Goal: Obtain resource: Download file/media

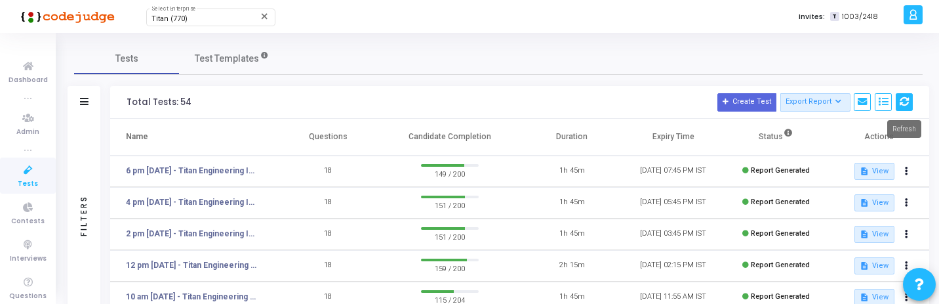
click at [901, 104] on icon at bounding box center [903, 101] width 9 height 9
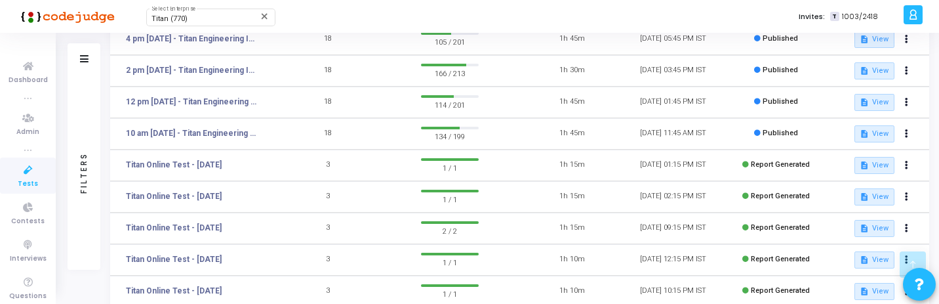
scroll to position [309, 0]
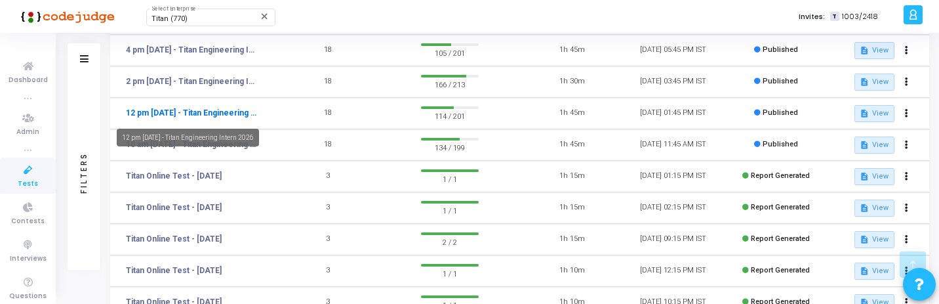
click at [216, 112] on link "12 pm - 11th Aug - Titan Engineering Intern 2026" at bounding box center [191, 113] width 131 height 12
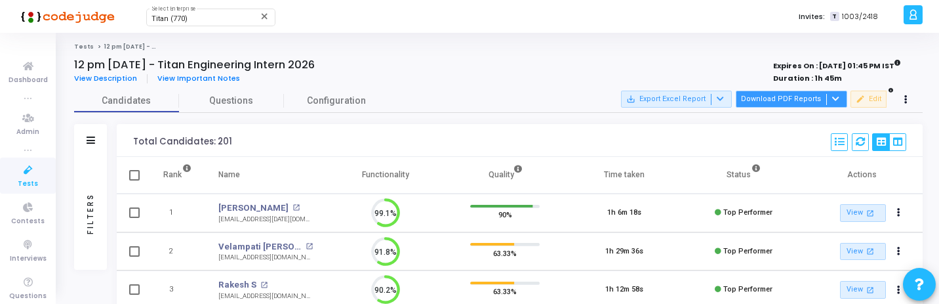
click at [804, 99] on button "Download PDF Reports" at bounding box center [791, 98] width 111 height 17
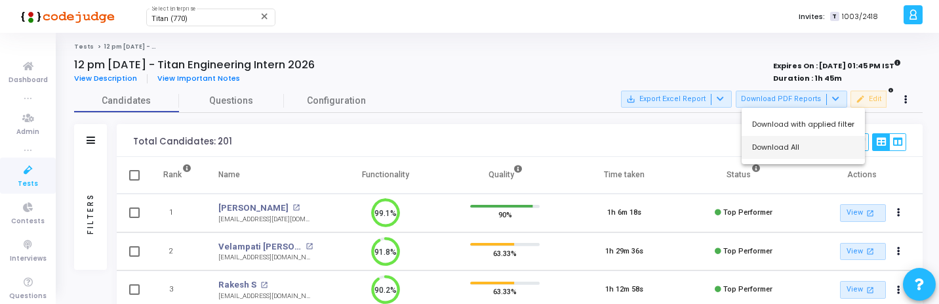
click at [806, 148] on button "Download All" at bounding box center [802, 147] width 123 height 23
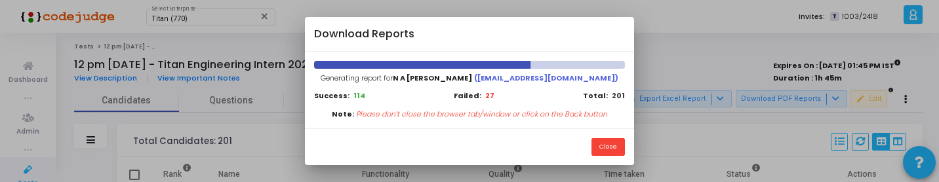
scroll to position [6, 6]
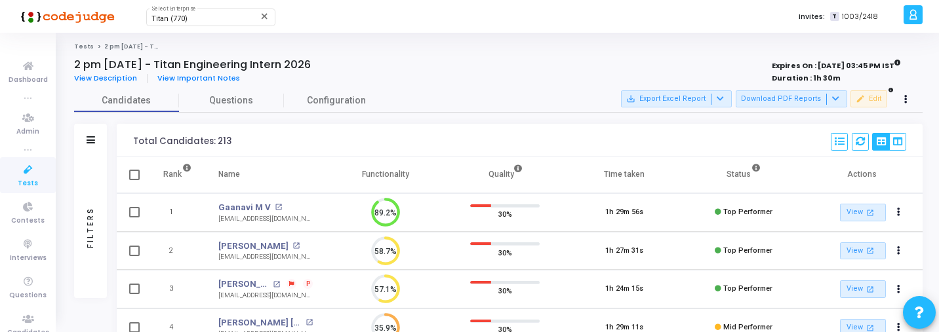
click at [804, 96] on button "Download PDF Reports" at bounding box center [791, 98] width 111 height 17
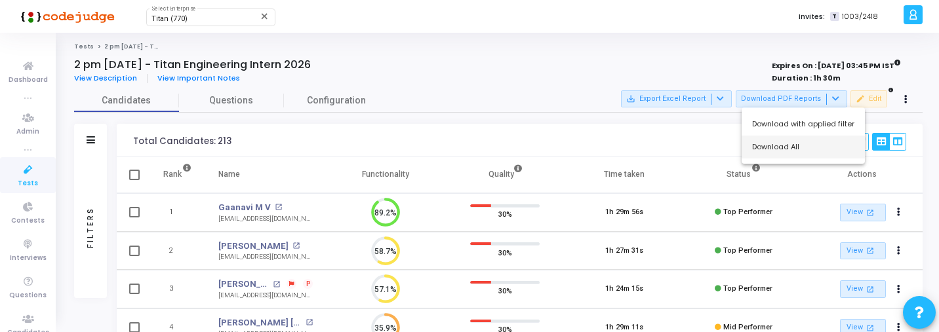
click at [791, 148] on button "Download All" at bounding box center [802, 147] width 123 height 23
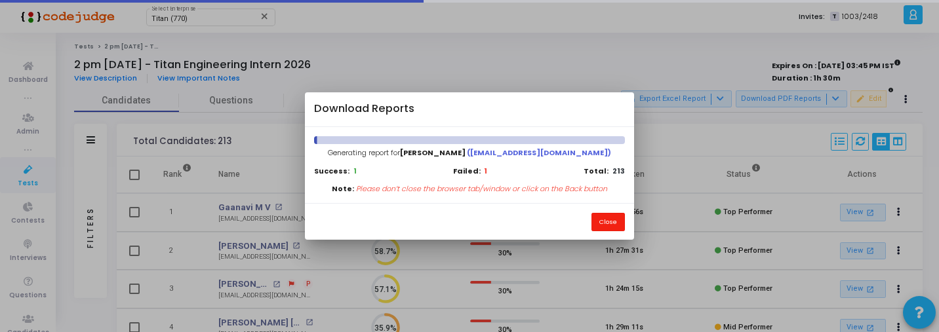
click at [601, 218] on button "Close" at bounding box center [607, 222] width 33 height 18
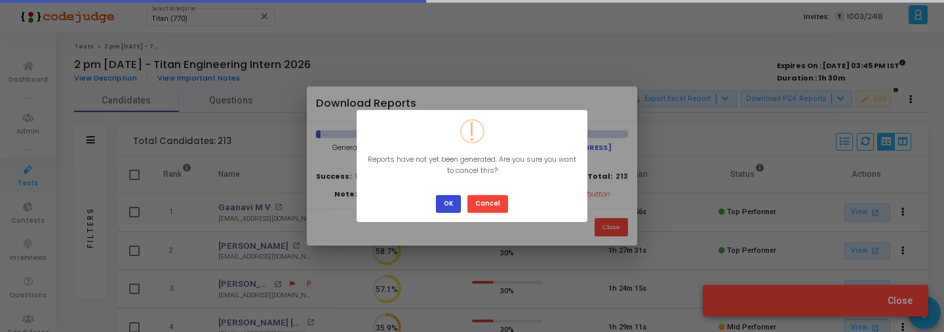
click at [453, 207] on button "OK" at bounding box center [448, 204] width 25 height 18
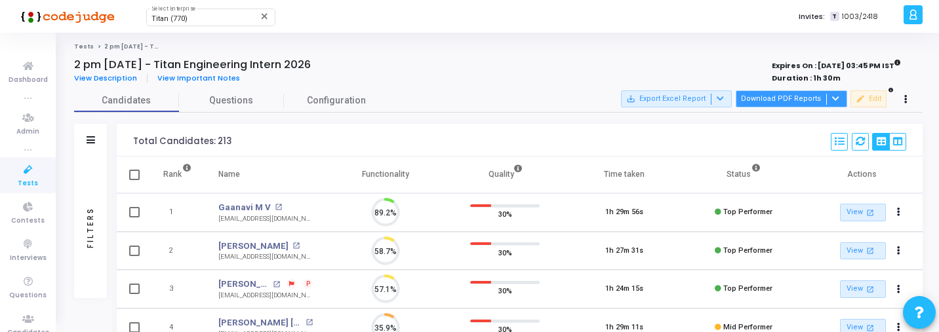
click at [822, 98] on button "Download PDF Reports" at bounding box center [791, 98] width 111 height 17
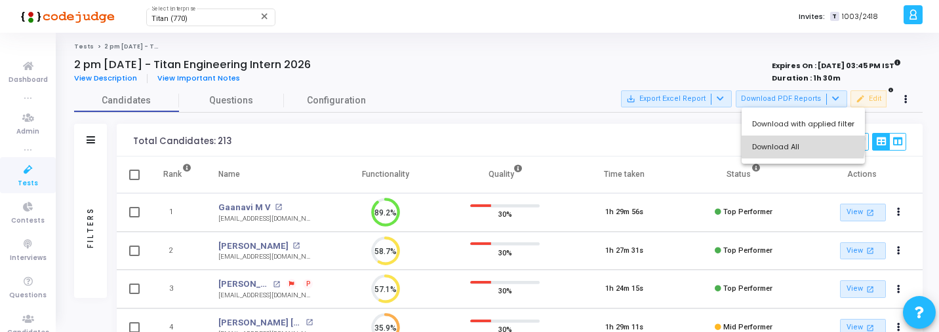
click at [801, 142] on button "Download All" at bounding box center [802, 147] width 123 height 23
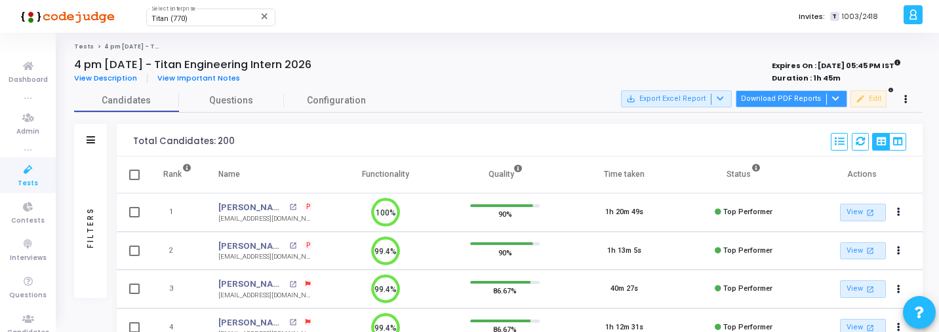
click at [778, 90] on div "save_alt Export Excel Report Download PDF Reports edit Edit" at bounding box center [768, 99] width 294 height 18
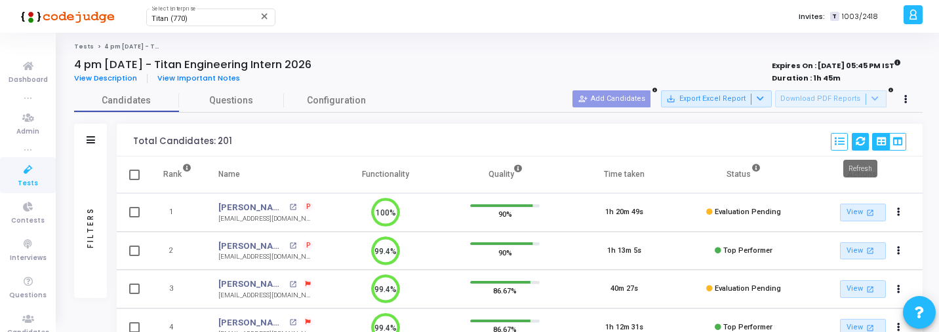
click at [861, 133] on button at bounding box center [860, 142] width 17 height 18
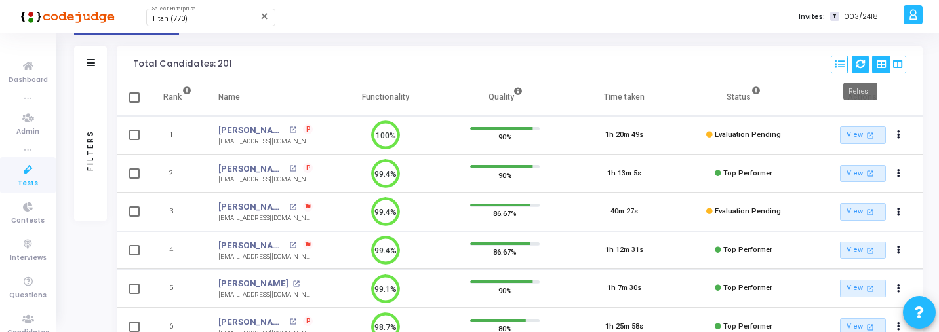
click at [859, 69] on button at bounding box center [860, 65] width 17 height 18
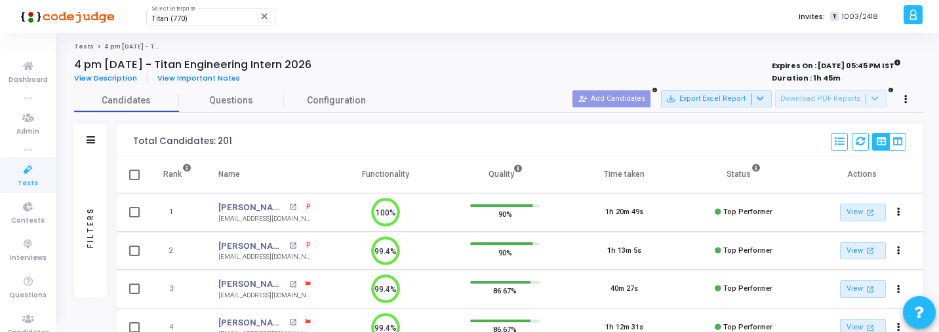
click at [87, 203] on div "Filters" at bounding box center [91, 227] width 12 height 144
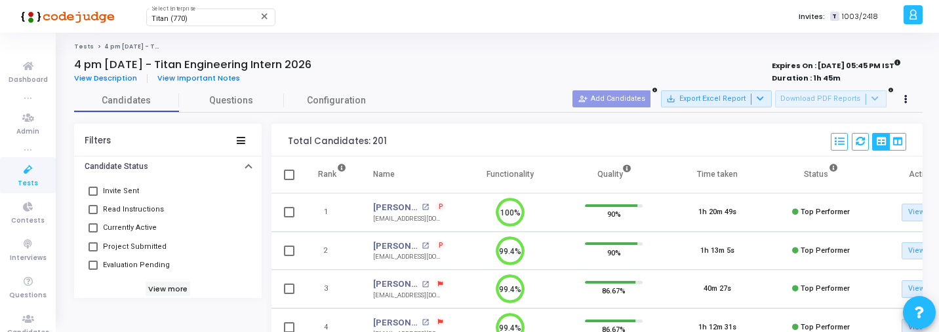
click at [136, 261] on span "Evaluation Pending" at bounding box center [136, 266] width 67 height 16
click at [93, 270] on input "Evaluation Pending" at bounding box center [92, 270] width 1 height 1
checkbox input "true"
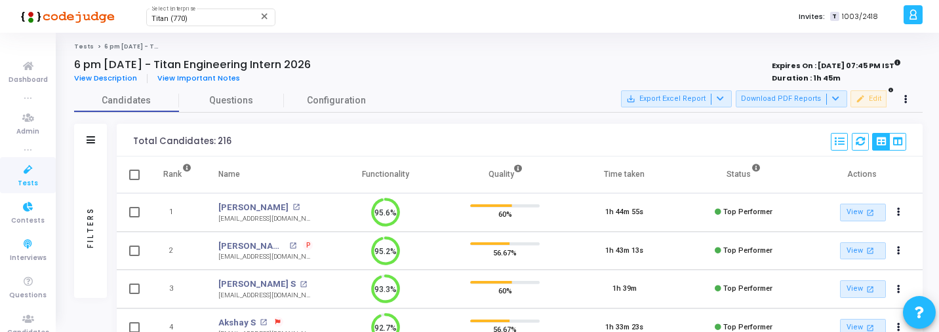
click at [28, 181] on span "Tests" at bounding box center [28, 183] width 20 height 11
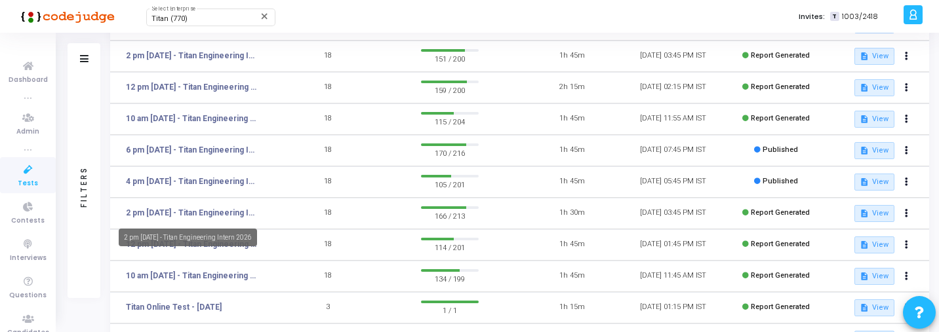
click at [217, 249] on mat-tooltip-component "2 pm - 11th Aug - Titan Engineering Intern 2026" at bounding box center [187, 238] width 157 height 36
click at [266, 252] on mat-tooltip-component "2 pm - 11th Aug - Titan Engineering Intern 2026" at bounding box center [187, 238] width 157 height 36
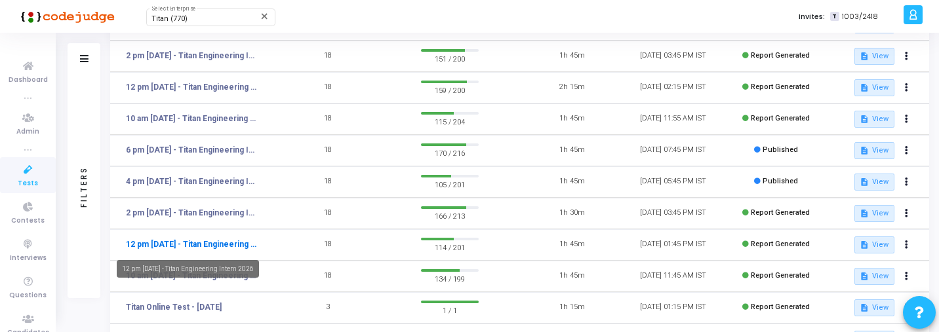
click at [219, 243] on link "12 pm [DATE] - Titan Engineering Intern 2026" at bounding box center [191, 245] width 131 height 12
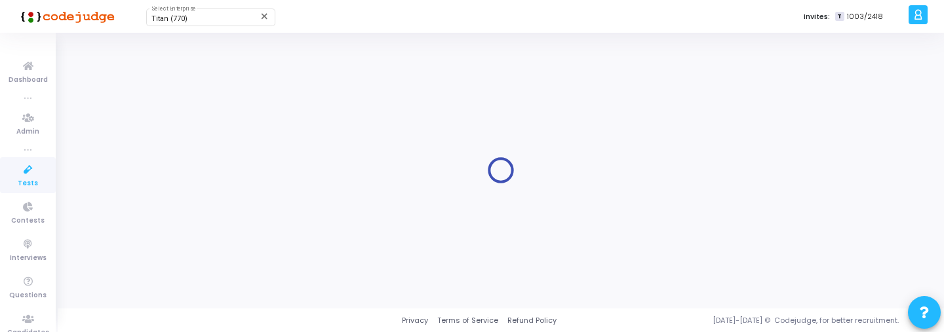
click at [88, 197] on div at bounding box center [501, 171] width 854 height 256
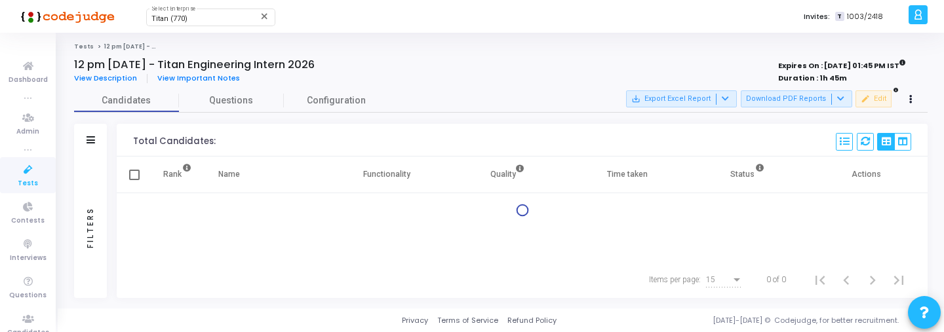
click at [88, 197] on div "Filters" at bounding box center [91, 227] width 12 height 144
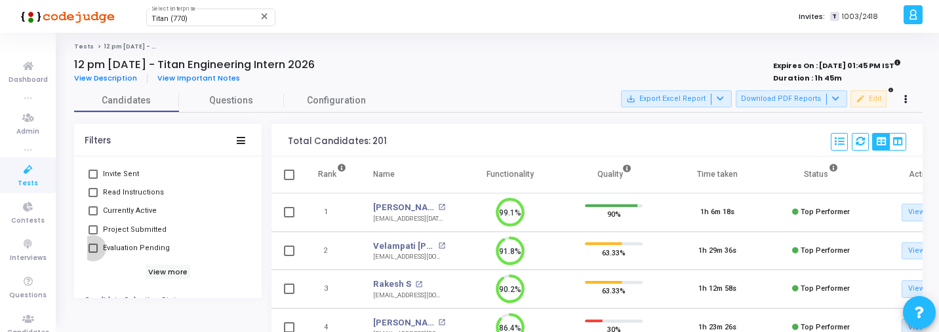
click at [153, 255] on span "Evaluation Pending" at bounding box center [136, 249] width 67 height 16
click at [93, 254] on input "Evaluation Pending" at bounding box center [92, 253] width 1 height 1
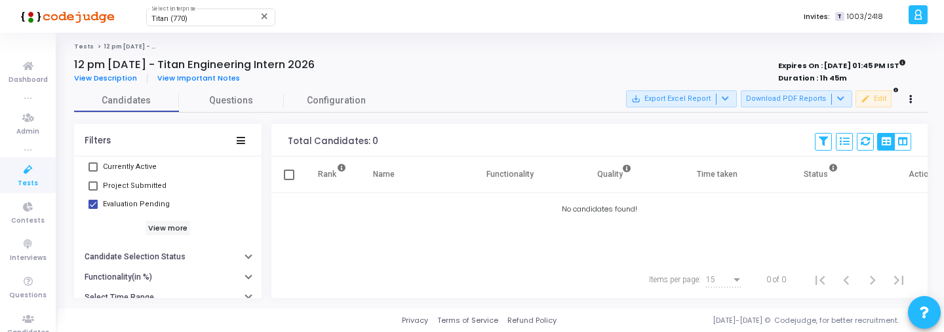
click at [107, 204] on span "Evaluation Pending" at bounding box center [136, 205] width 67 height 16
click at [93, 209] on input "Evaluation Pending" at bounding box center [92, 209] width 1 height 1
checkbox input "false"
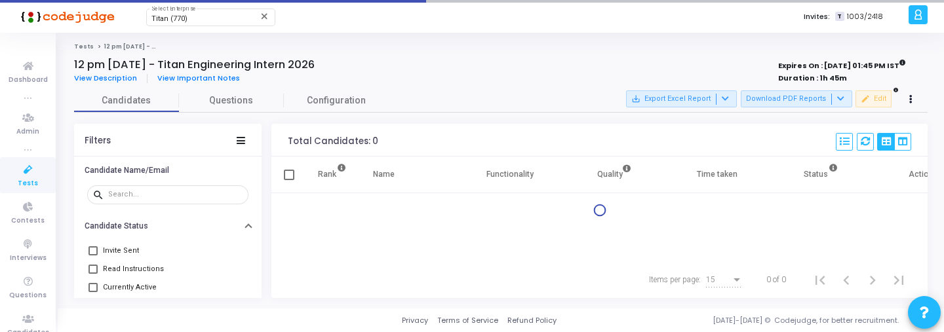
click at [160, 195] on input "text" at bounding box center [175, 195] width 135 height 8
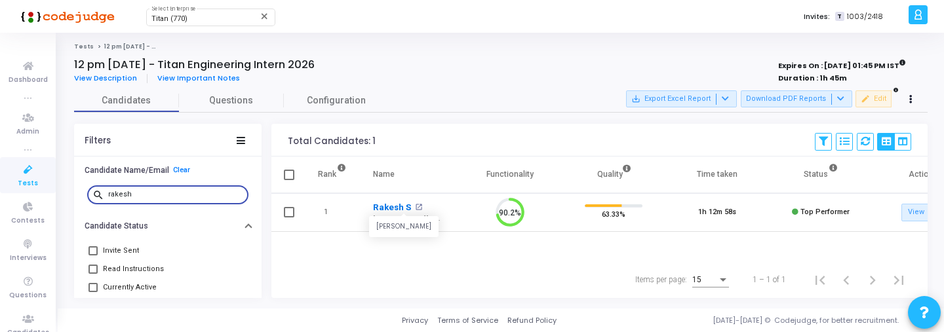
click at [391, 205] on link "Rakesh S" at bounding box center [392, 207] width 38 height 13
click at [160, 195] on input "rakesh" at bounding box center [175, 195] width 135 height 8
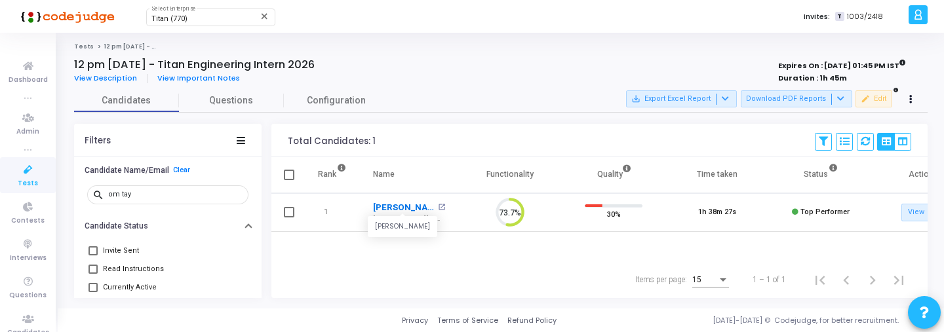
click at [407, 205] on link "[PERSON_NAME]" at bounding box center [404, 207] width 62 height 13
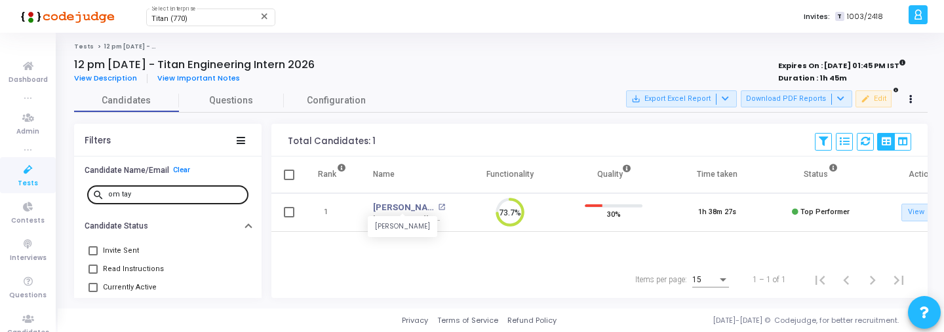
click at [142, 191] on input "om tay" at bounding box center [175, 195] width 135 height 8
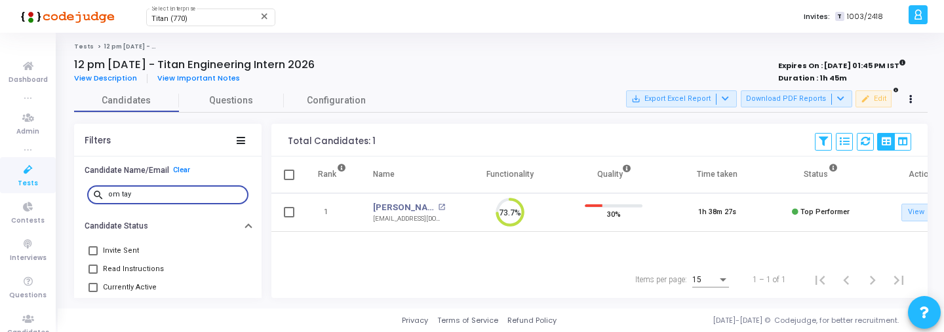
click at [142, 191] on input "om tay" at bounding box center [175, 195] width 135 height 8
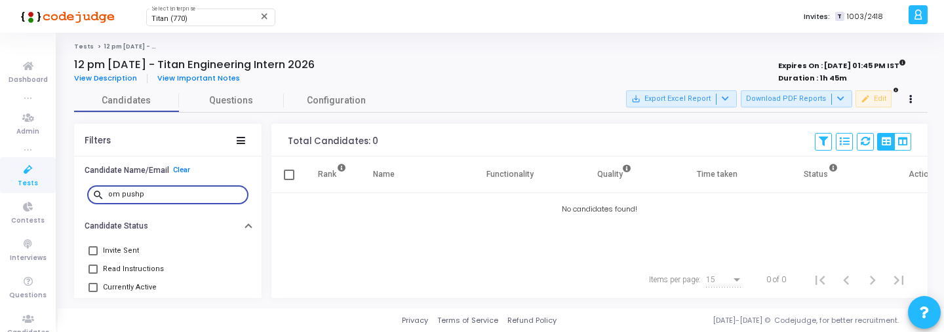
click at [129, 195] on input "om pushp" at bounding box center [175, 195] width 135 height 8
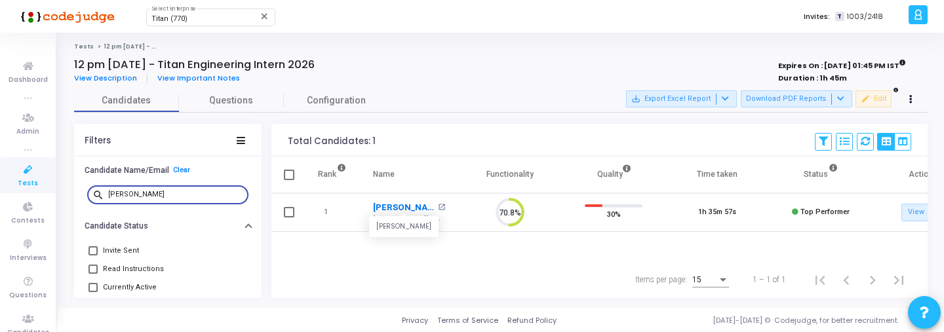
click at [415, 208] on link "Pushp Ranjan" at bounding box center [404, 207] width 62 height 13
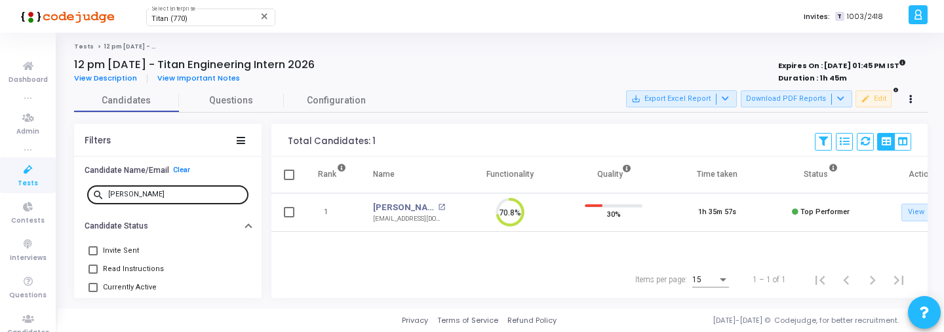
click at [160, 194] on input "pushp" at bounding box center [175, 195] width 135 height 8
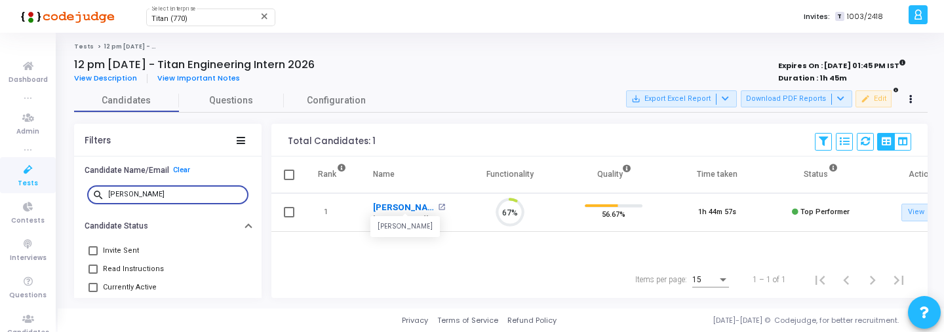
scroll to position [28, 33]
type input "vivek"
click at [397, 208] on link "Vivek Desai" at bounding box center [404, 207] width 62 height 13
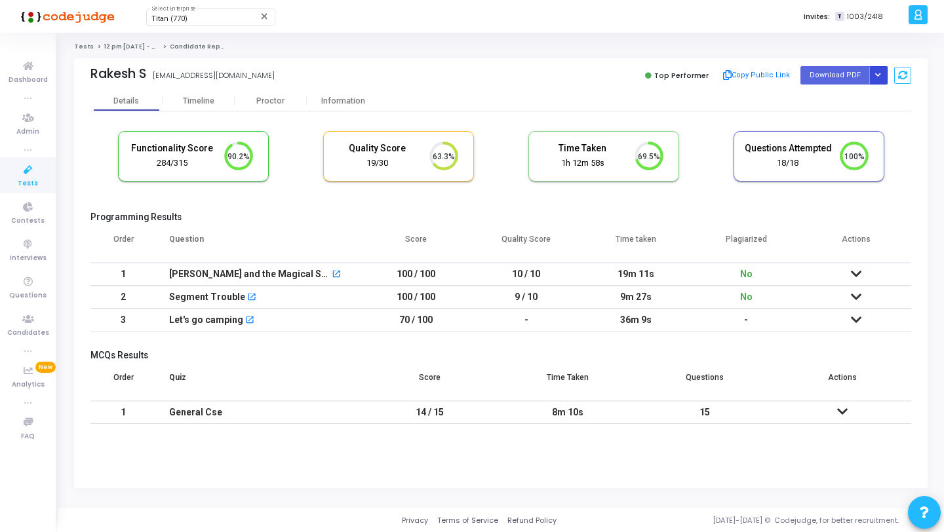
click at [875, 71] on button "Button group with nested dropdown" at bounding box center [878, 75] width 18 height 18
click at [846, 104] on button "Regenerate PDF" at bounding box center [836, 101] width 101 height 21
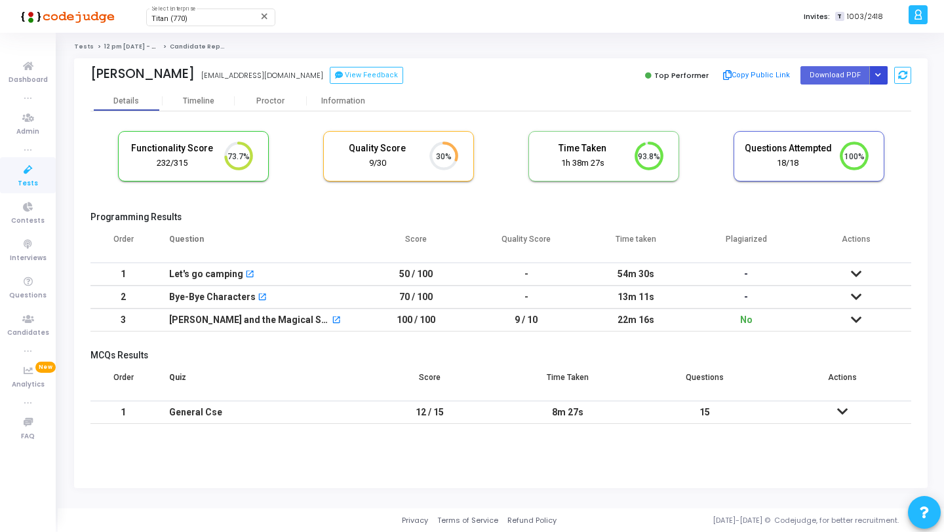
click at [878, 71] on button "Button group with nested dropdown" at bounding box center [878, 75] width 18 height 18
click at [833, 95] on button "Regenerate PDF" at bounding box center [836, 101] width 101 height 21
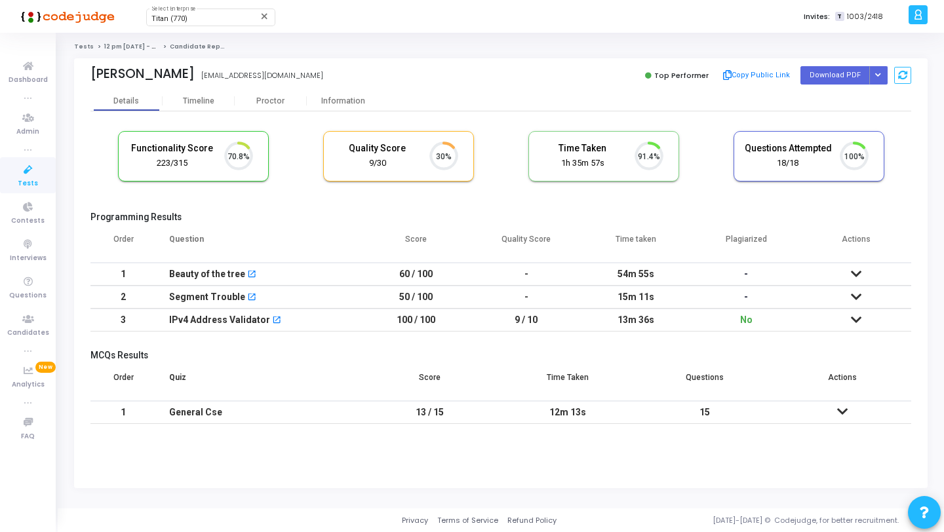
scroll to position [28, 33]
click at [877, 73] on icon "Button group with nested dropdown" at bounding box center [878, 75] width 6 height 7
click at [838, 116] on div "Regenerate PDF" at bounding box center [836, 101] width 101 height 35
click at [837, 106] on button "Regenerate PDF" at bounding box center [836, 101] width 101 height 21
